Goal: Subscribe to service/newsletter

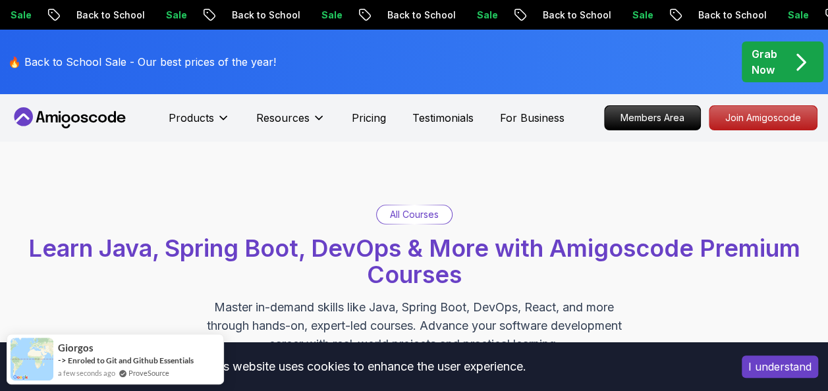
click at [783, 364] on button "I understand" at bounding box center [780, 367] width 76 height 22
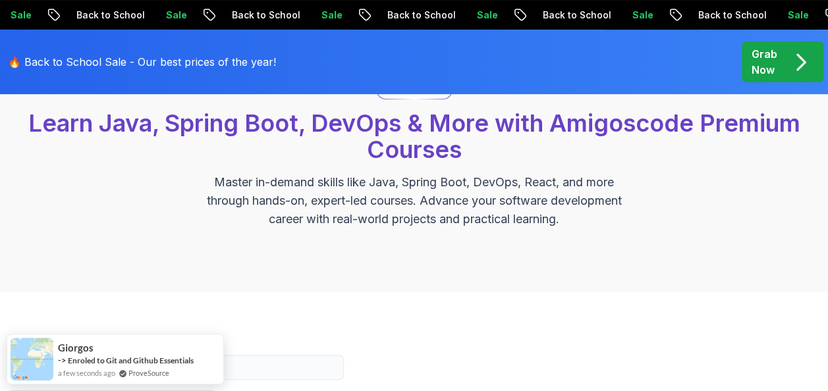
scroll to position [66, 0]
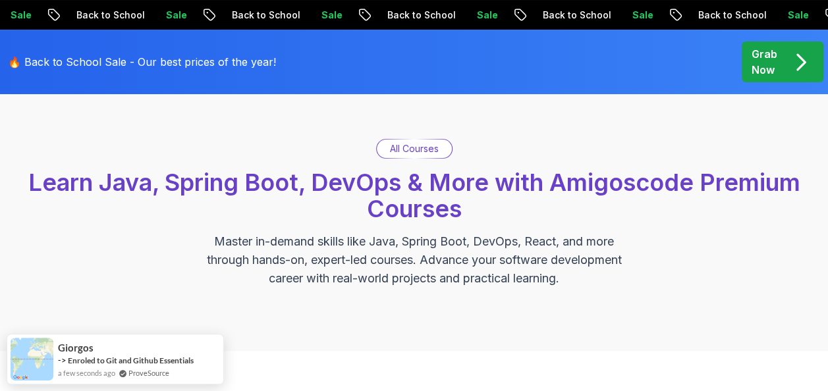
click at [421, 149] on p "All Courses" at bounding box center [414, 148] width 49 height 13
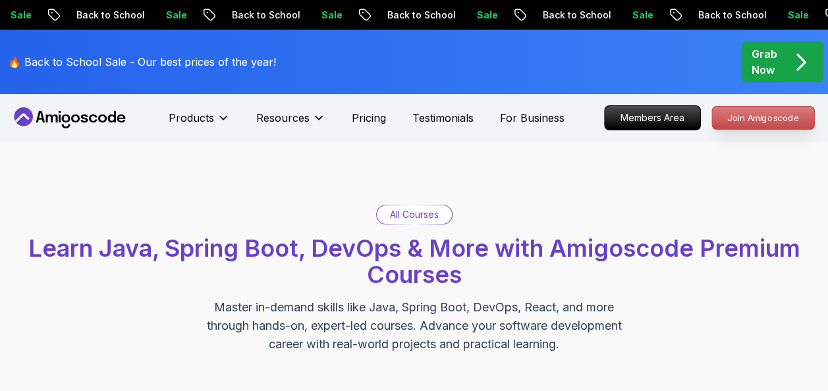
click at [755, 115] on p "Join Amigoscode" at bounding box center [763, 118] width 102 height 22
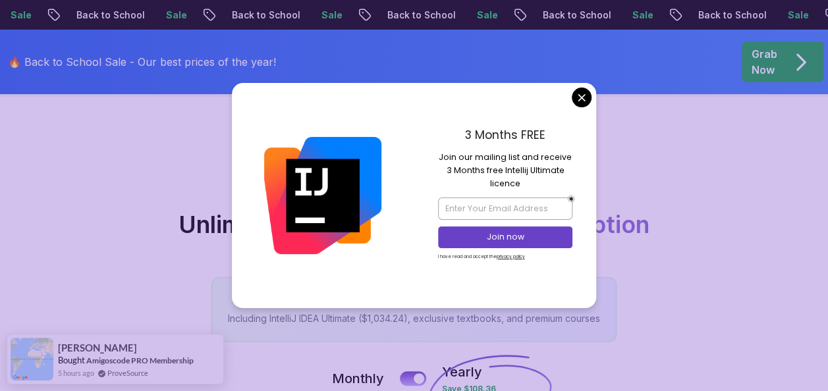
scroll to position [66, 0]
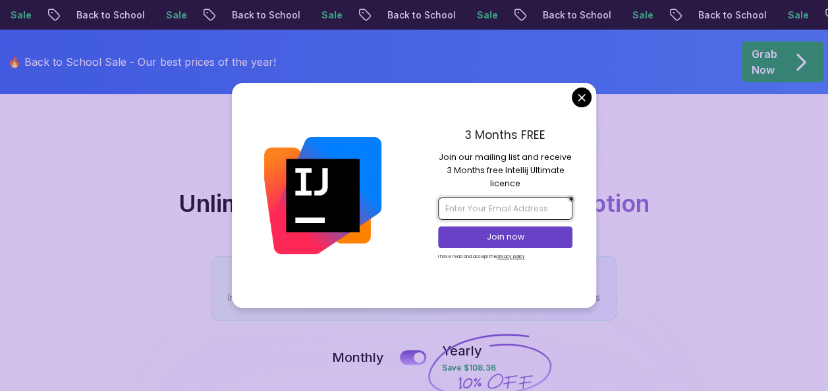
click at [493, 211] on input "email" at bounding box center [505, 209] width 134 height 22
type input "[EMAIL_ADDRESS][DOMAIN_NAME]"
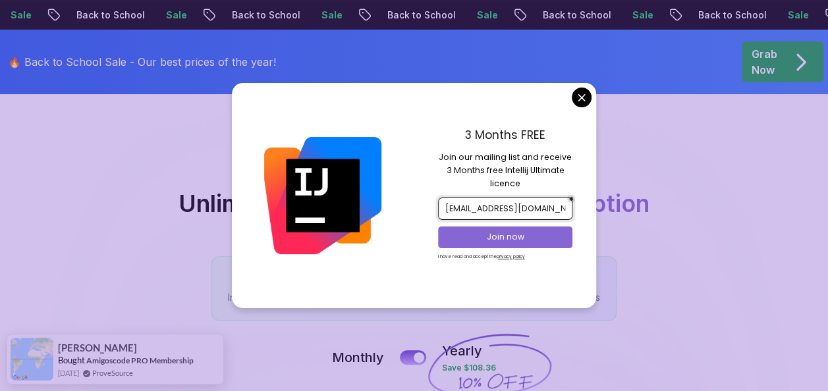
click at [478, 240] on p "Join now" at bounding box center [504, 237] width 109 height 12
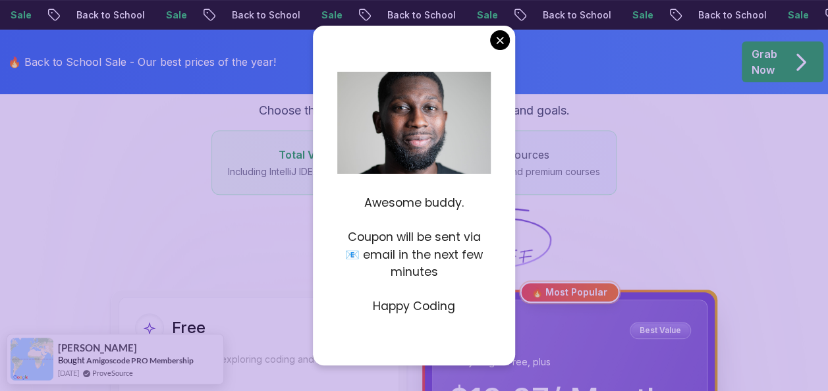
scroll to position [263, 0]
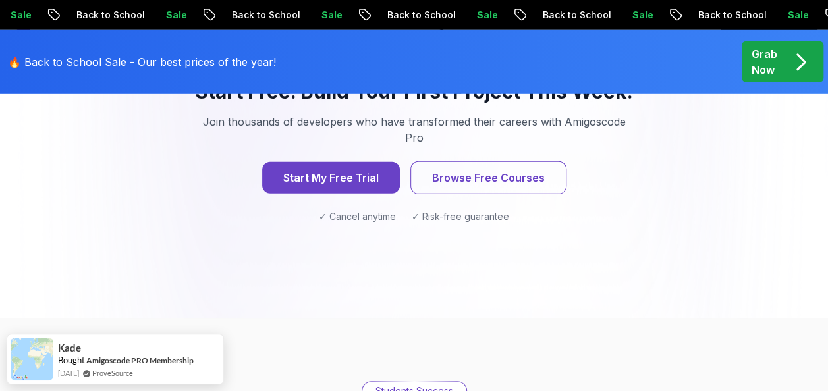
scroll to position [1844, 0]
